Goal: Information Seeking & Learning: Learn about a topic

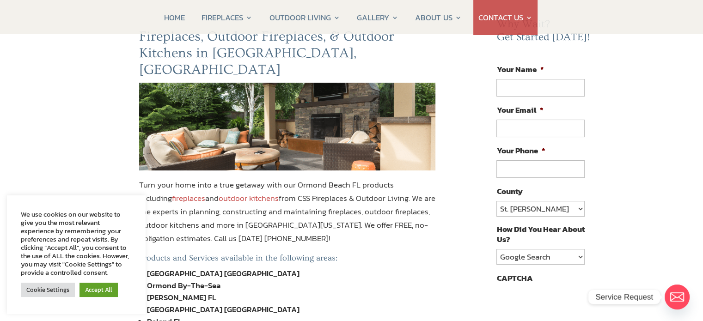
scroll to position [14, 0]
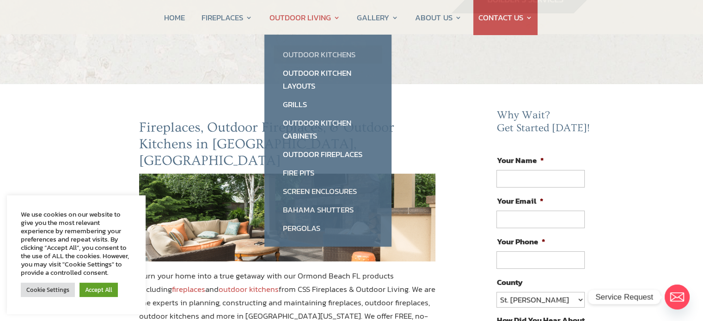
click at [314, 55] on link "Outdoor Kitchens" at bounding box center [328, 54] width 109 height 19
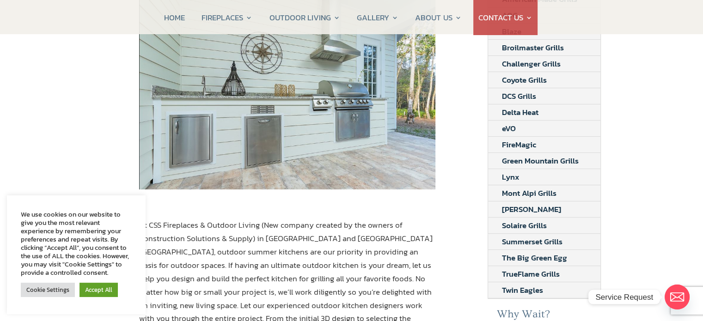
scroll to position [35, 0]
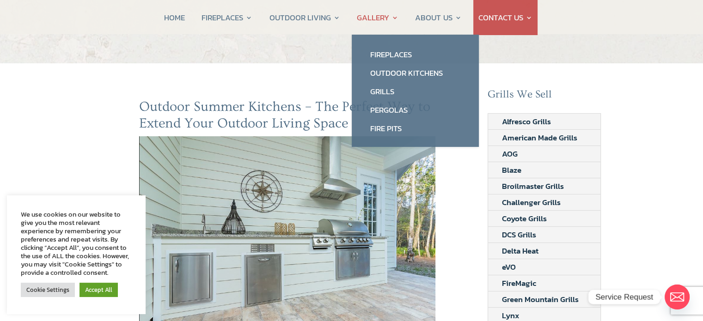
click at [382, 15] on link "GALLERY" at bounding box center [378, 17] width 42 height 35
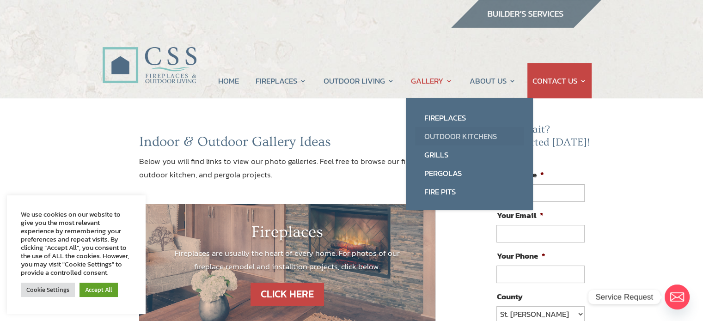
click at [461, 135] on link "Outdoor Kitchens" at bounding box center [469, 136] width 109 height 19
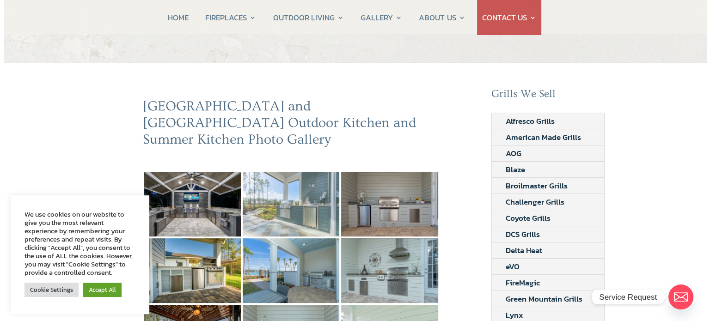
scroll to position [46, 0]
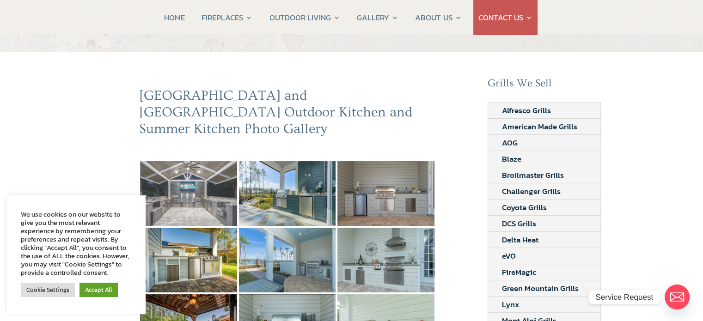
click at [222, 161] on img at bounding box center [188, 193] width 97 height 65
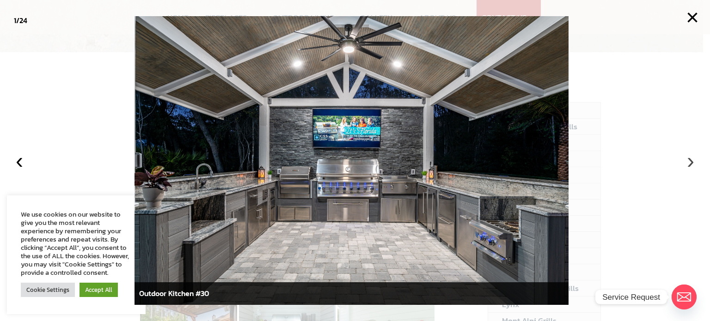
click at [688, 164] on button "›" at bounding box center [691, 161] width 20 height 20
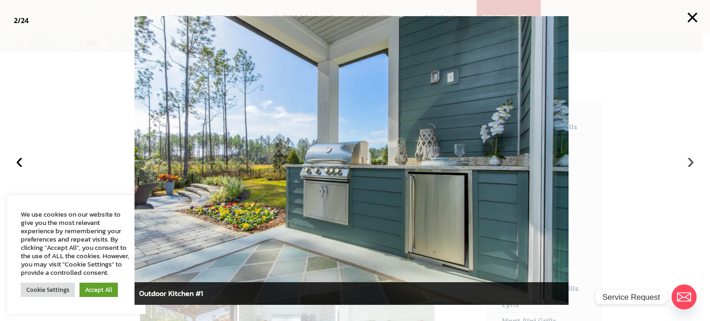
click at [688, 164] on button "›" at bounding box center [691, 161] width 20 height 20
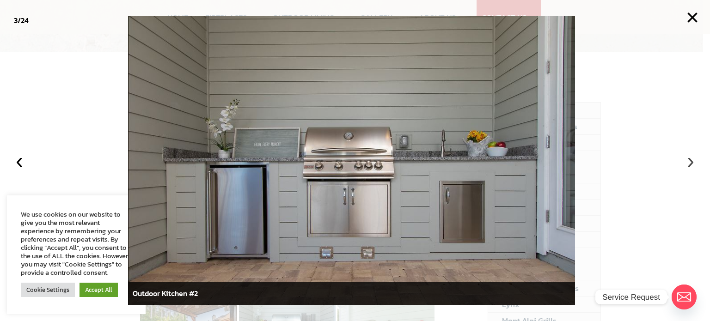
click at [688, 164] on button "›" at bounding box center [691, 161] width 20 height 20
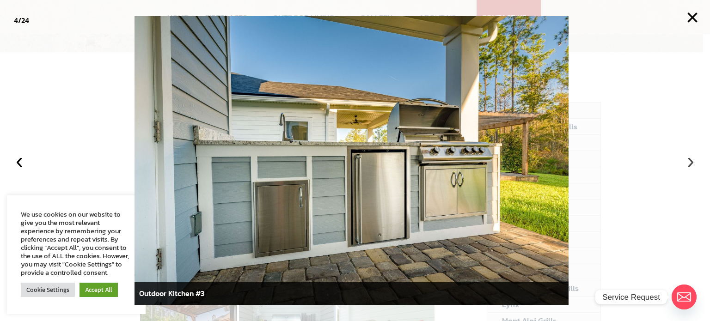
click at [688, 164] on button "›" at bounding box center [691, 161] width 20 height 20
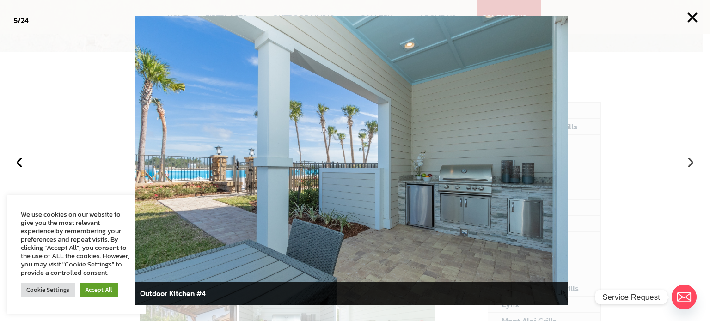
click at [688, 164] on button "›" at bounding box center [691, 161] width 20 height 20
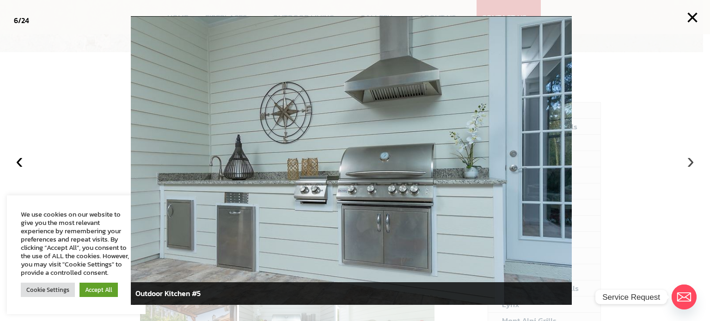
click at [688, 164] on button "›" at bounding box center [691, 161] width 20 height 20
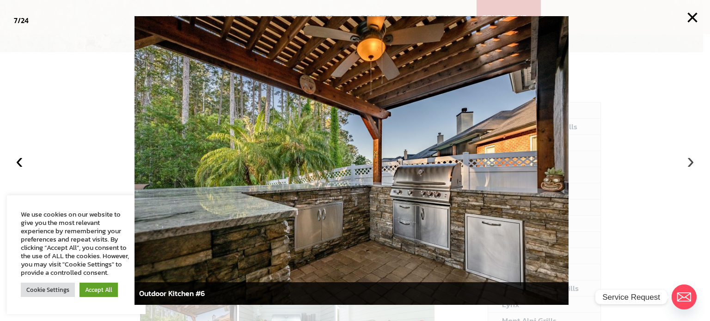
click at [688, 164] on button "›" at bounding box center [691, 161] width 20 height 20
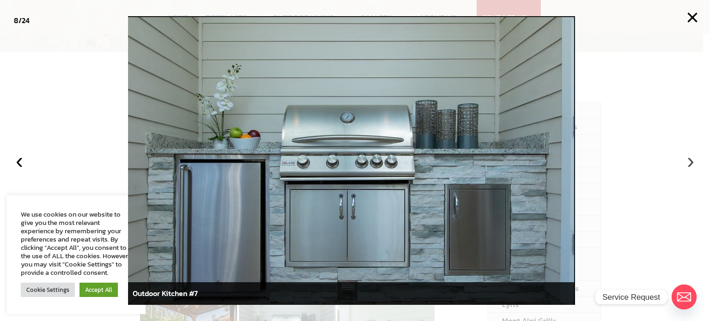
click at [688, 164] on button "›" at bounding box center [691, 161] width 20 height 20
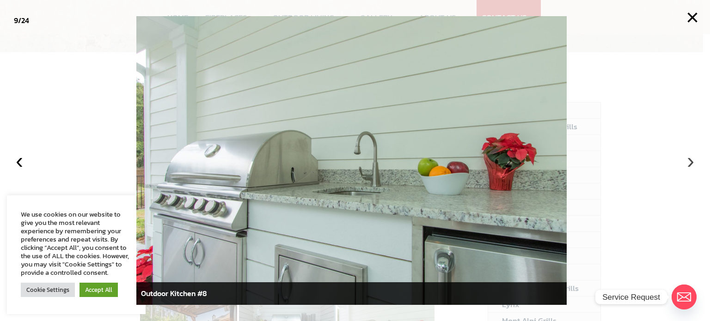
click at [688, 164] on button "›" at bounding box center [691, 161] width 20 height 20
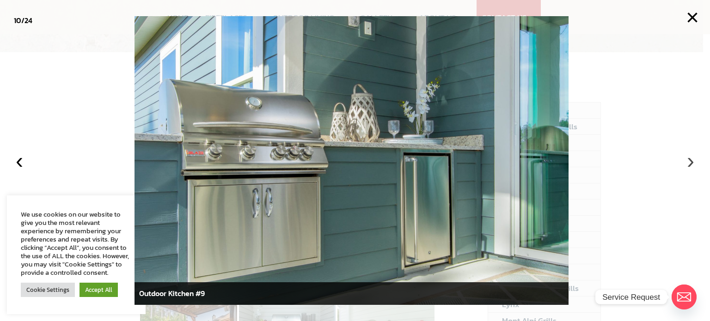
click at [688, 164] on button "›" at bounding box center [691, 161] width 20 height 20
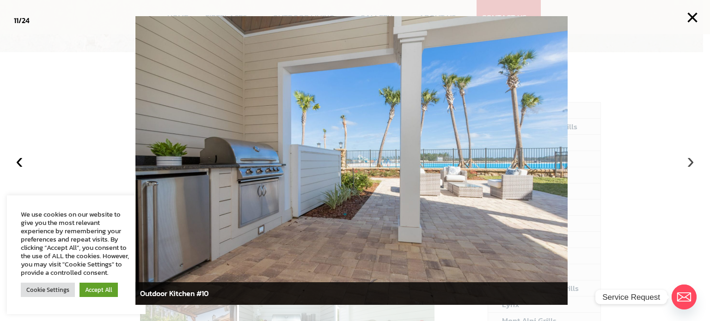
click at [688, 164] on button "›" at bounding box center [691, 161] width 20 height 20
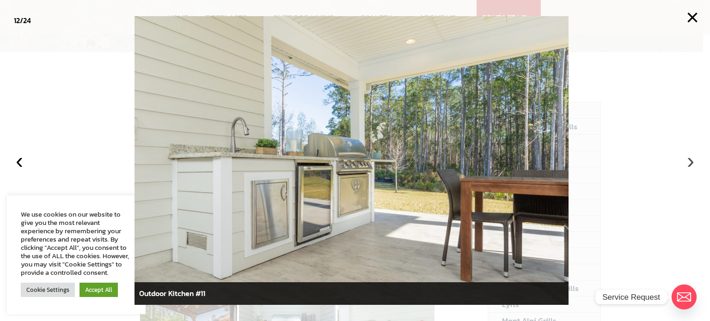
click at [688, 164] on button "›" at bounding box center [691, 161] width 20 height 20
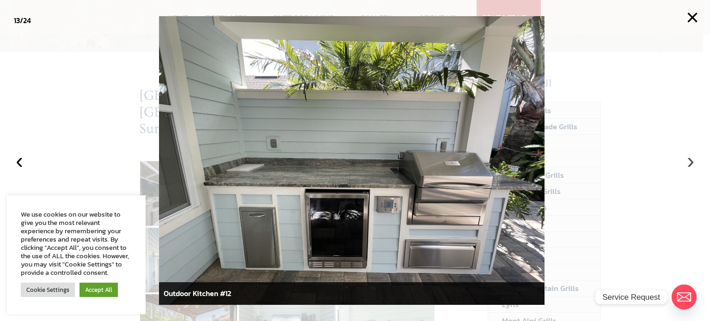
click at [688, 164] on button "›" at bounding box center [691, 161] width 20 height 20
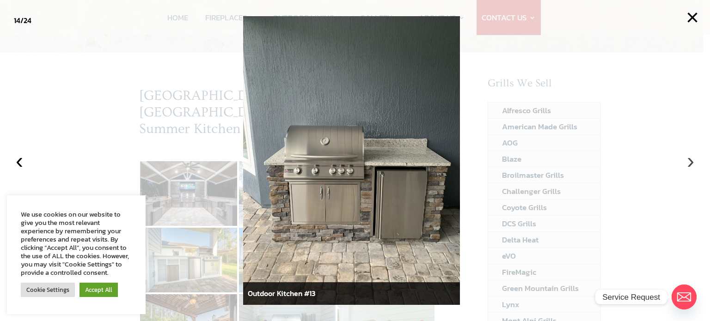
click at [688, 164] on button "›" at bounding box center [691, 161] width 20 height 20
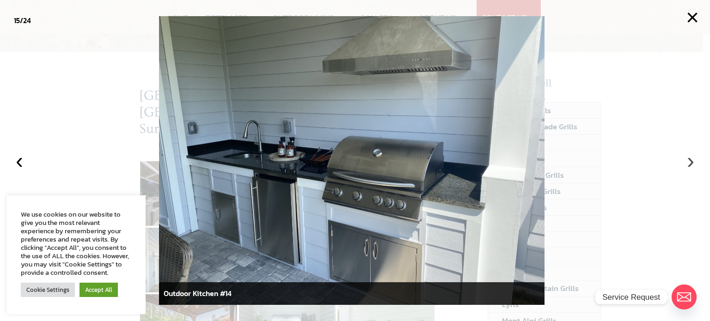
click at [688, 164] on button "›" at bounding box center [691, 161] width 20 height 20
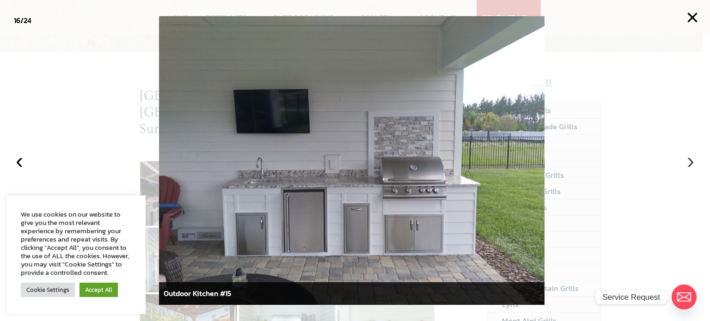
click at [688, 164] on button "›" at bounding box center [691, 161] width 20 height 20
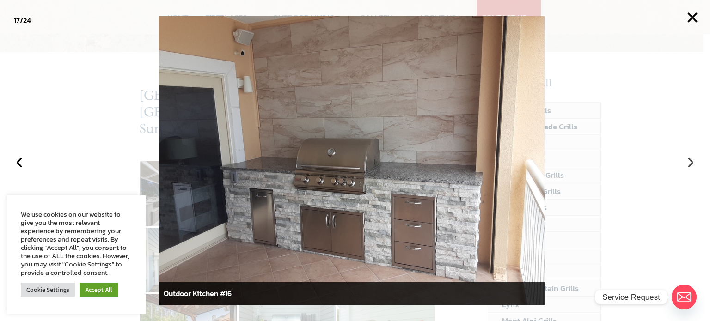
click at [688, 164] on button "›" at bounding box center [691, 161] width 20 height 20
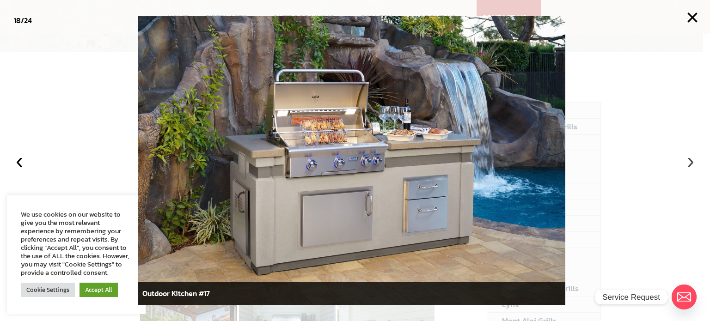
click at [688, 164] on button "›" at bounding box center [691, 161] width 20 height 20
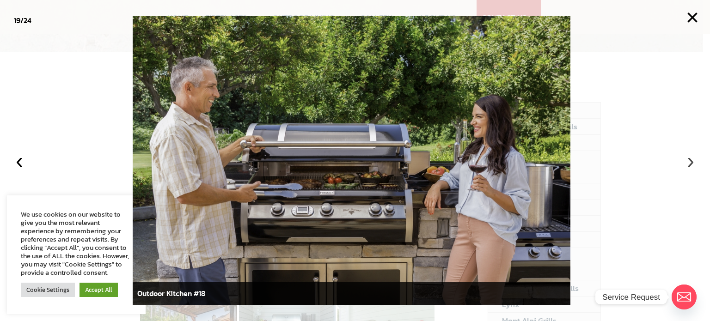
click at [688, 164] on button "›" at bounding box center [691, 161] width 20 height 20
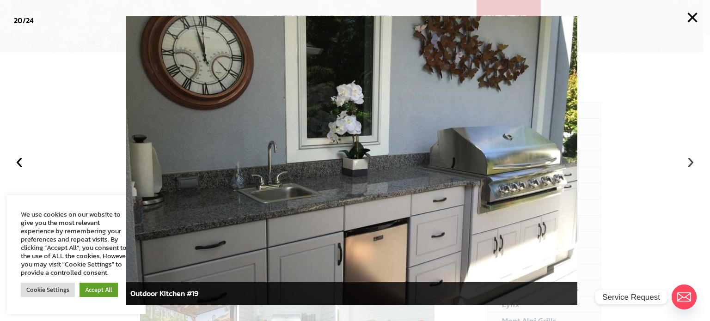
click at [688, 164] on button "›" at bounding box center [691, 161] width 20 height 20
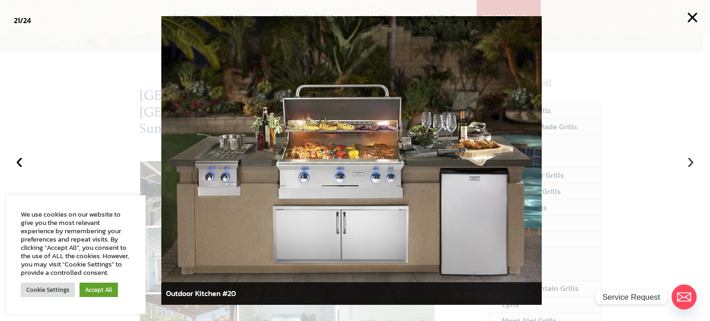
click at [684, 168] on button "›" at bounding box center [691, 161] width 20 height 20
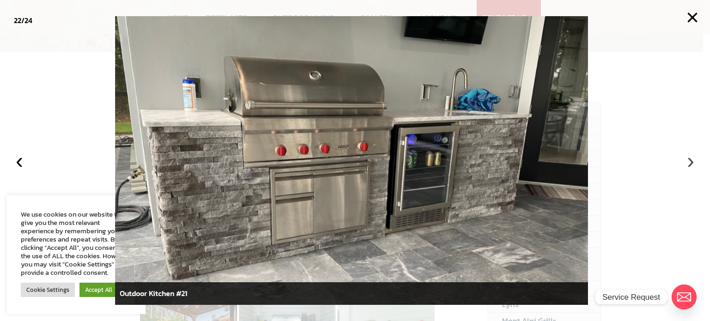
click at [684, 168] on button "›" at bounding box center [691, 161] width 20 height 20
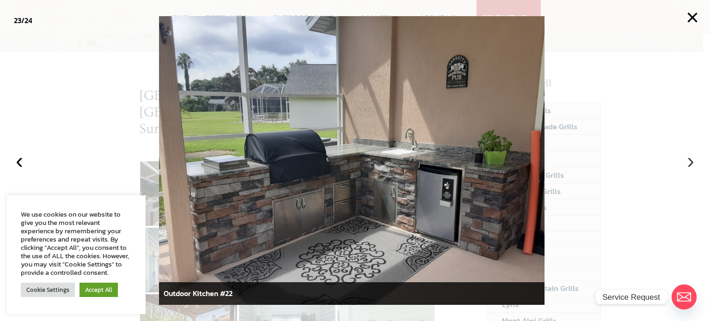
click at [684, 168] on button "›" at bounding box center [691, 161] width 20 height 20
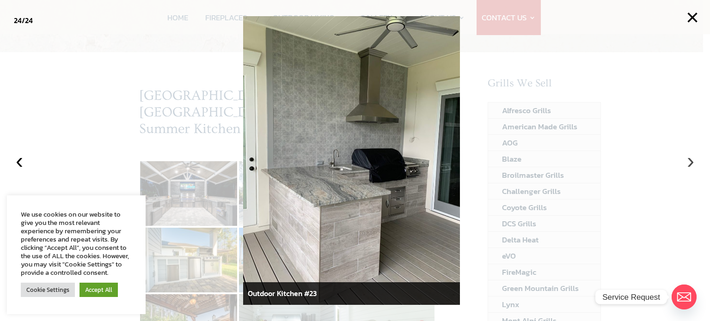
click at [684, 168] on button "›" at bounding box center [691, 161] width 20 height 20
